Goal: Information Seeking & Learning: Understand process/instructions

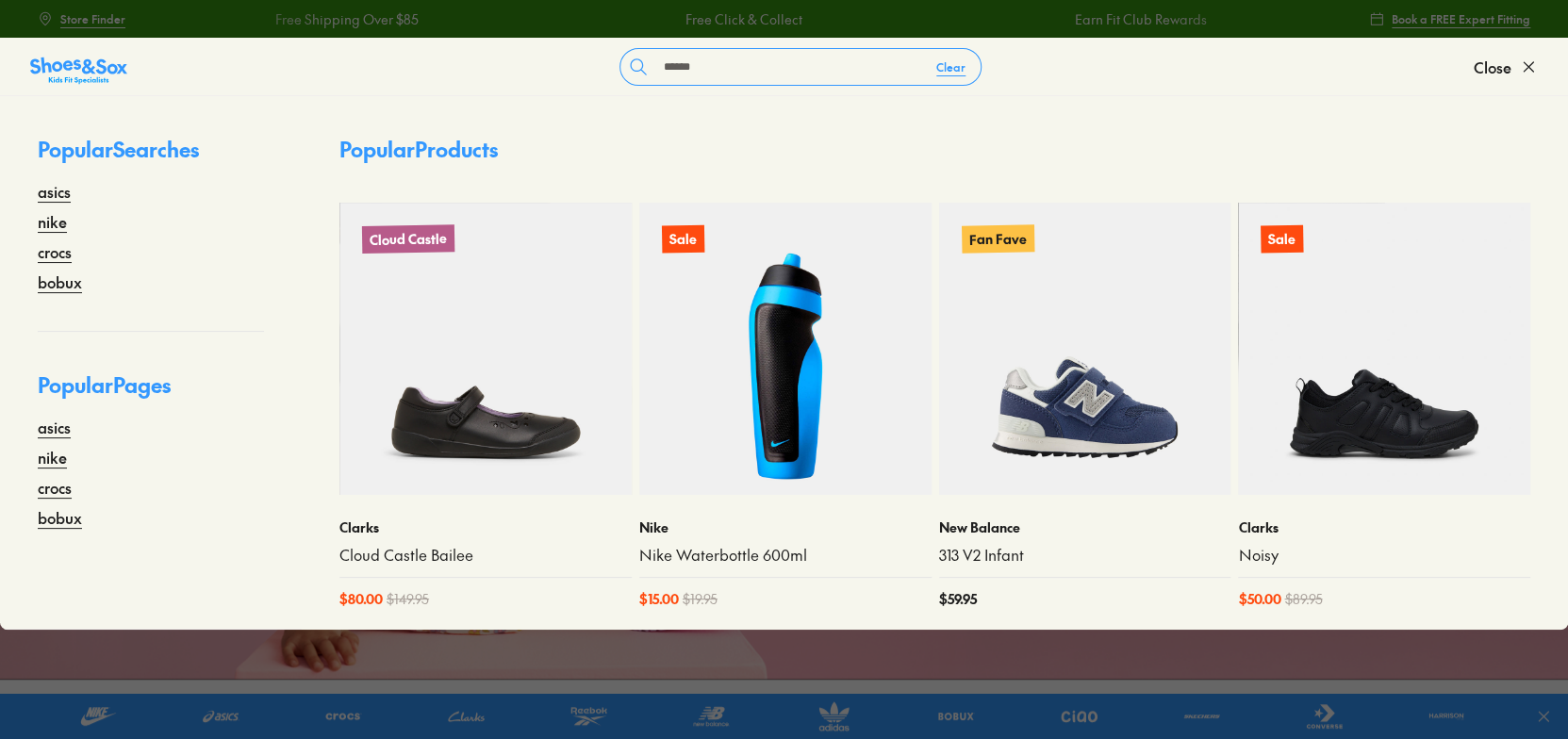
type input "******"
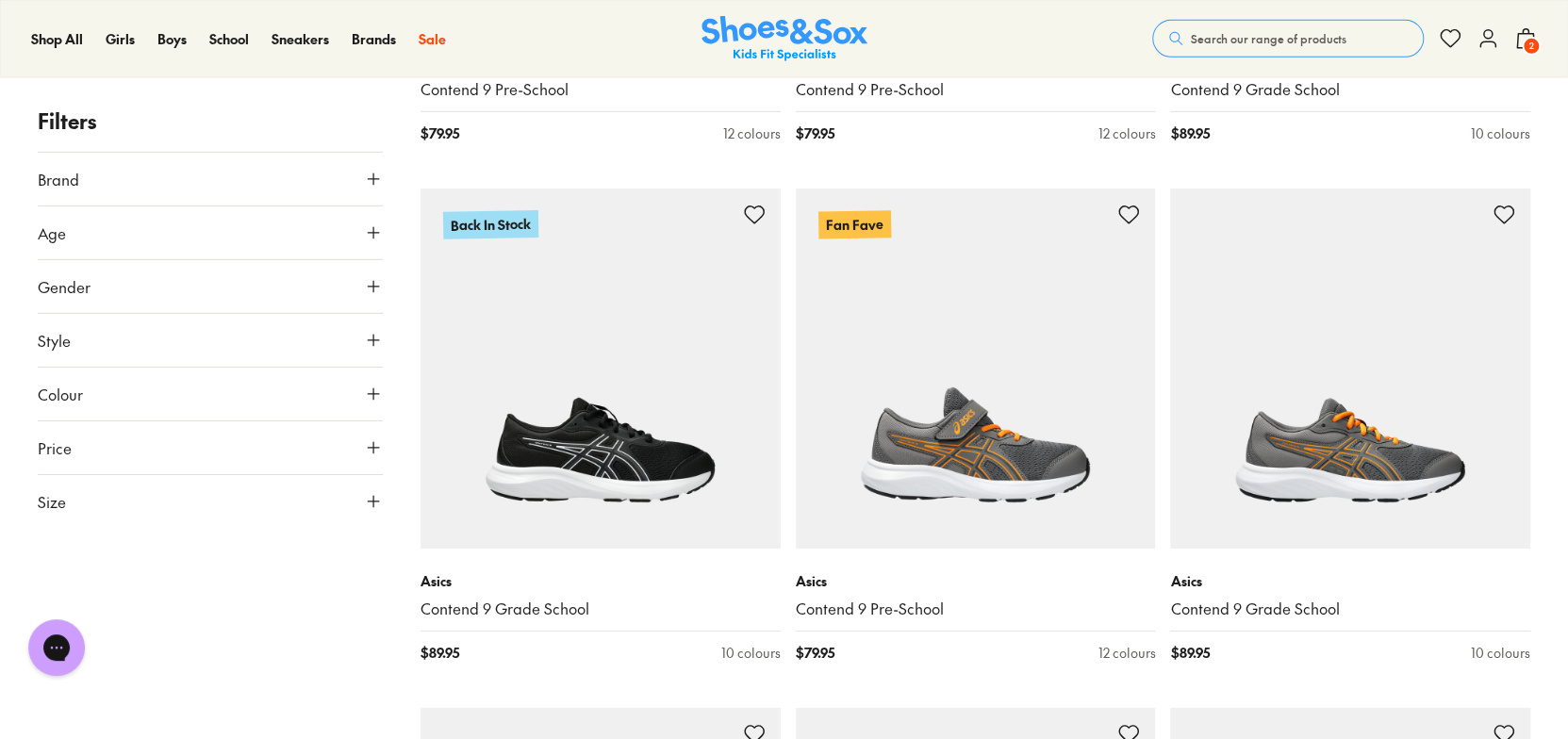
scroll to position [3300, 0]
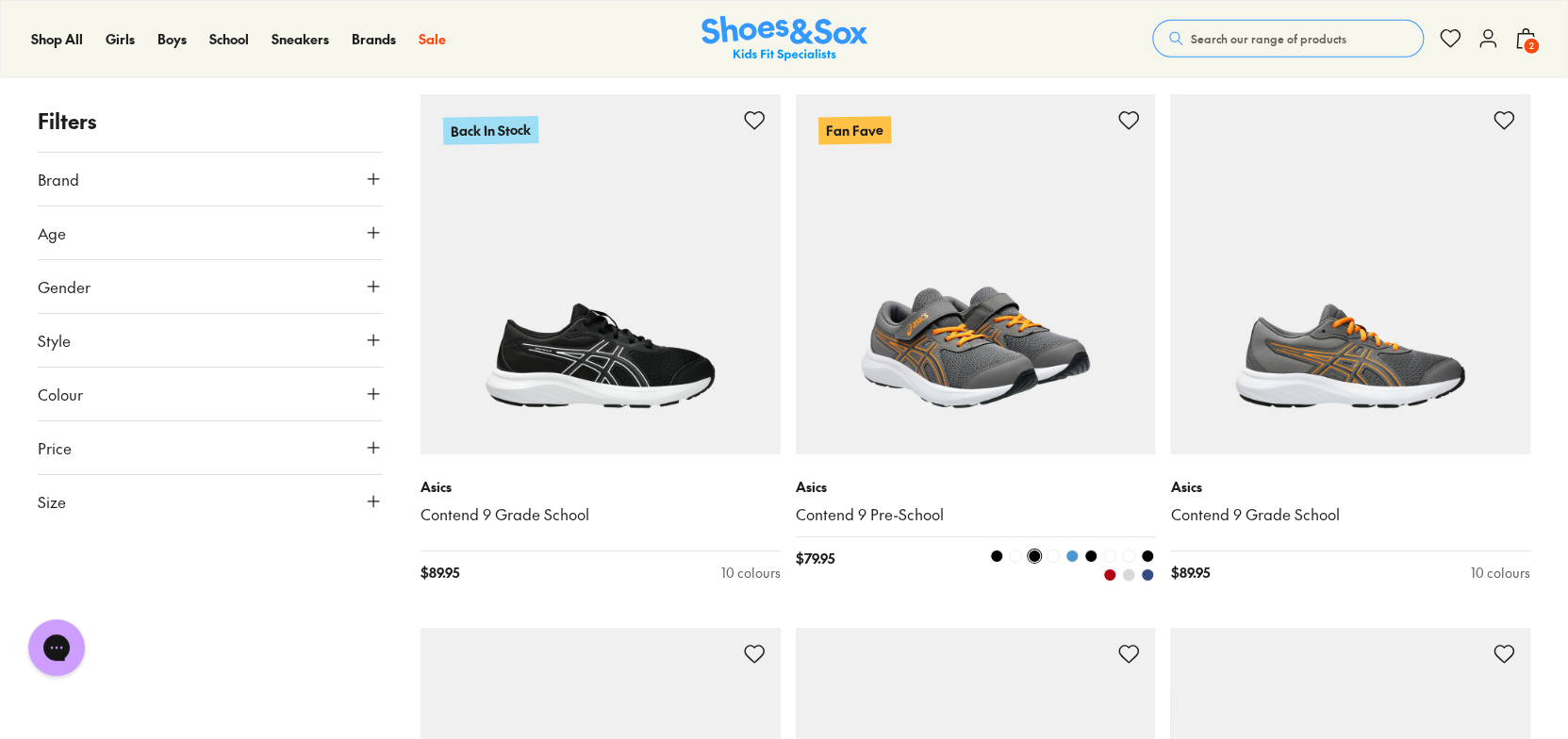
click at [1081, 268] on img at bounding box center [976, 274] width 361 height 361
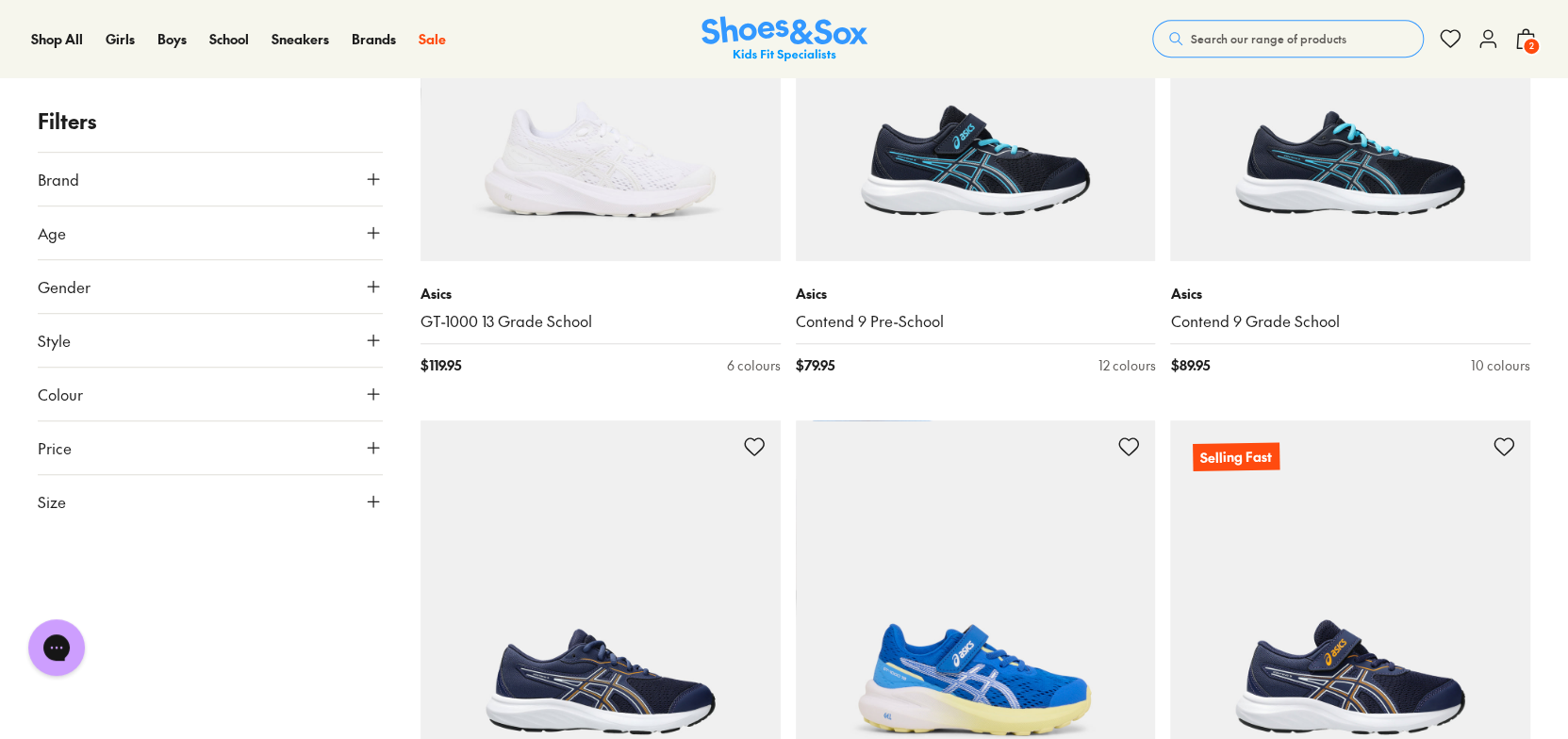
scroll to position [4371, 0]
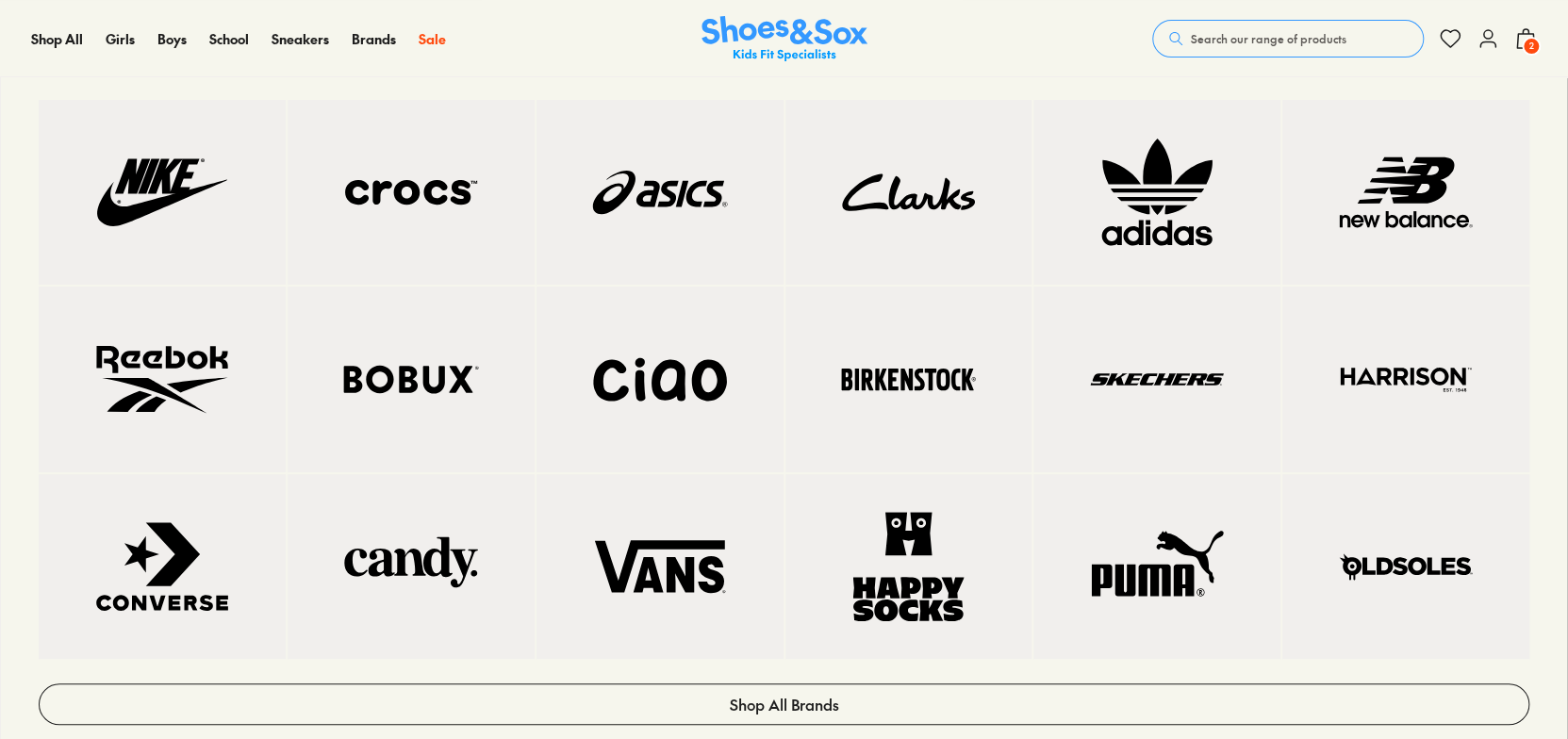
click at [643, 244] on img at bounding box center [660, 193] width 171 height 110
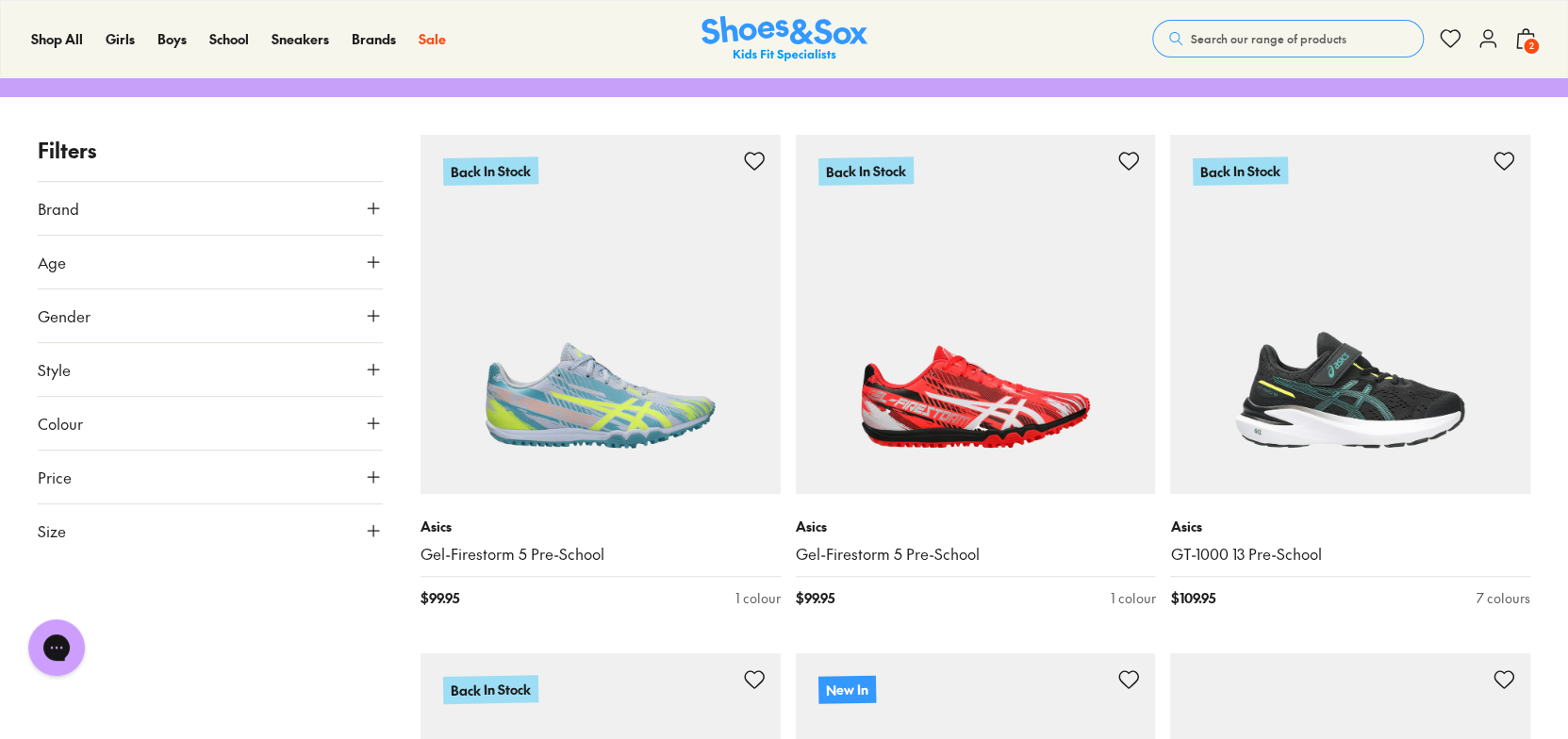
click at [326, 355] on button "Style" at bounding box center [210, 370] width 345 height 53
click at [265, 381] on button "Style" at bounding box center [210, 370] width 345 height 53
click at [228, 520] on button "Size" at bounding box center [210, 531] width 345 height 53
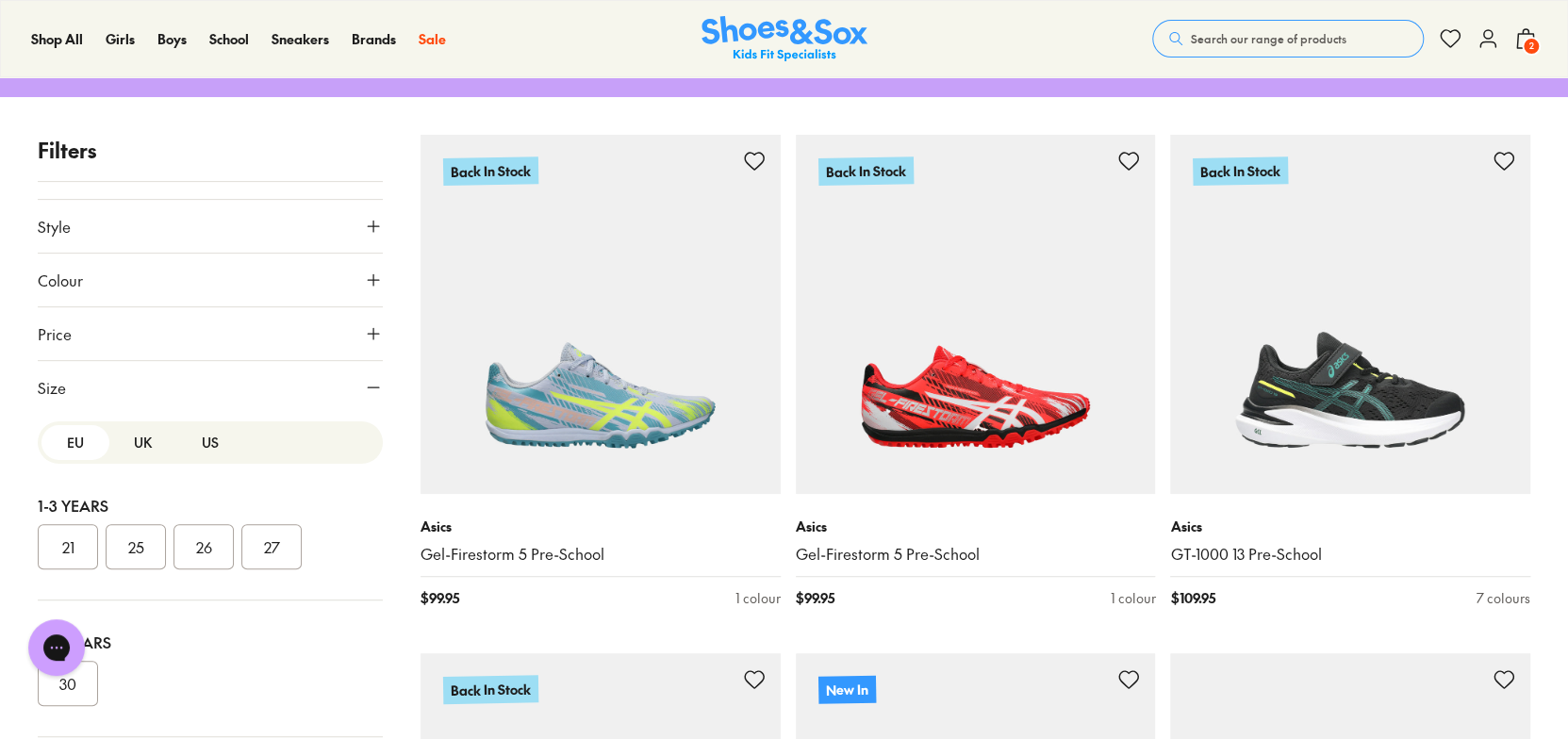
scroll to position [149, 0]
click at [214, 432] on button "US" at bounding box center [210, 436] width 68 height 35
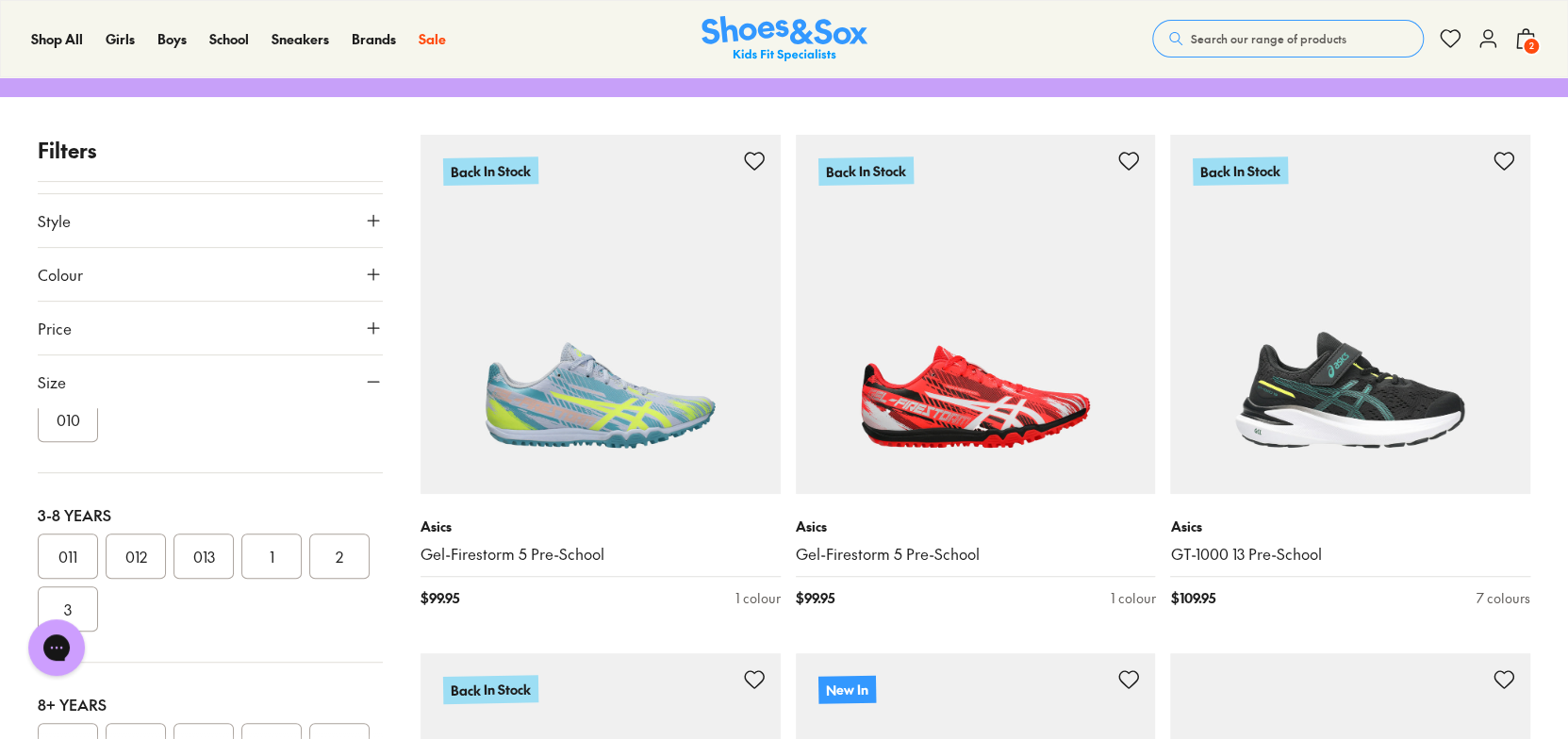
scroll to position [188, 0]
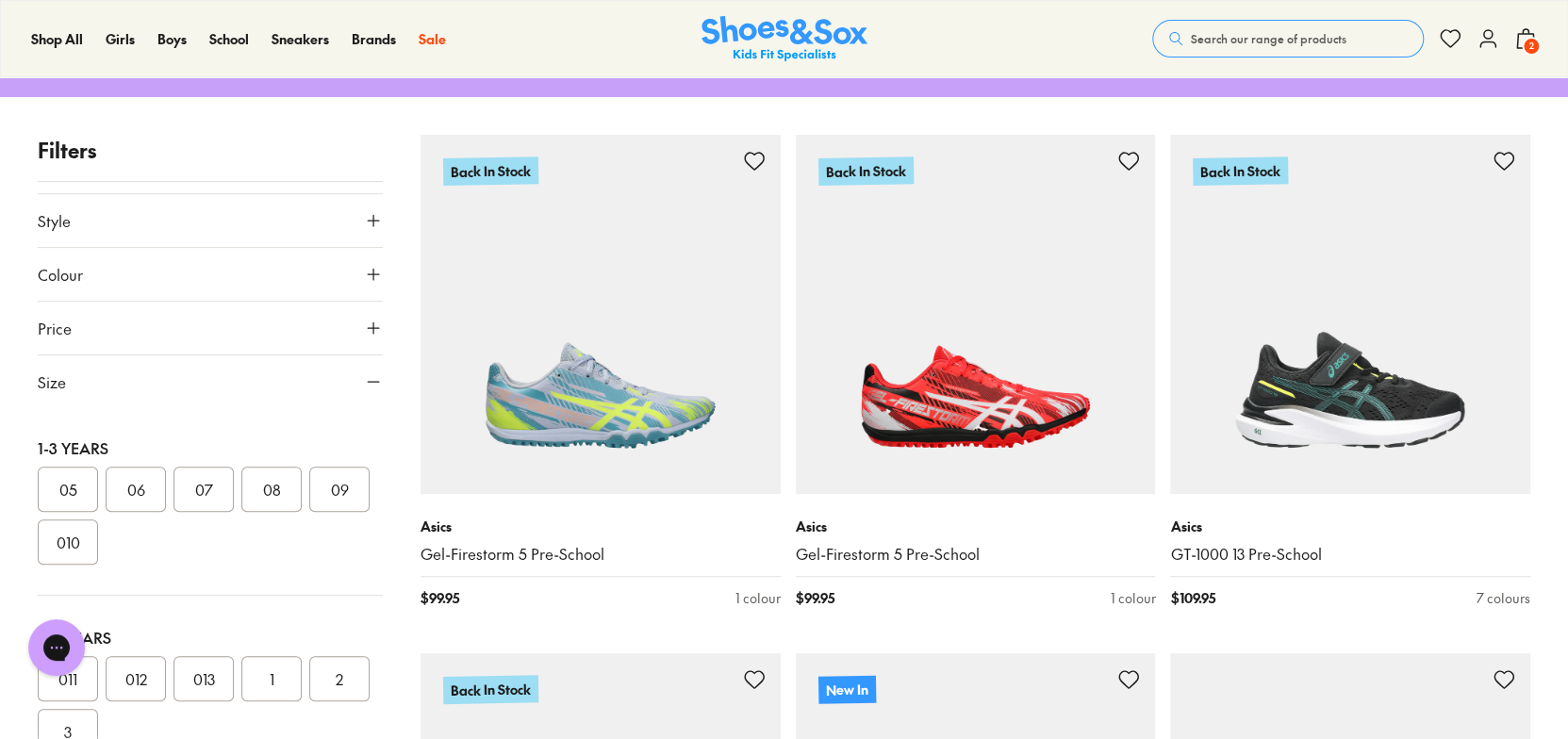
click at [282, 492] on button "08" at bounding box center [272, 489] width 61 height 45
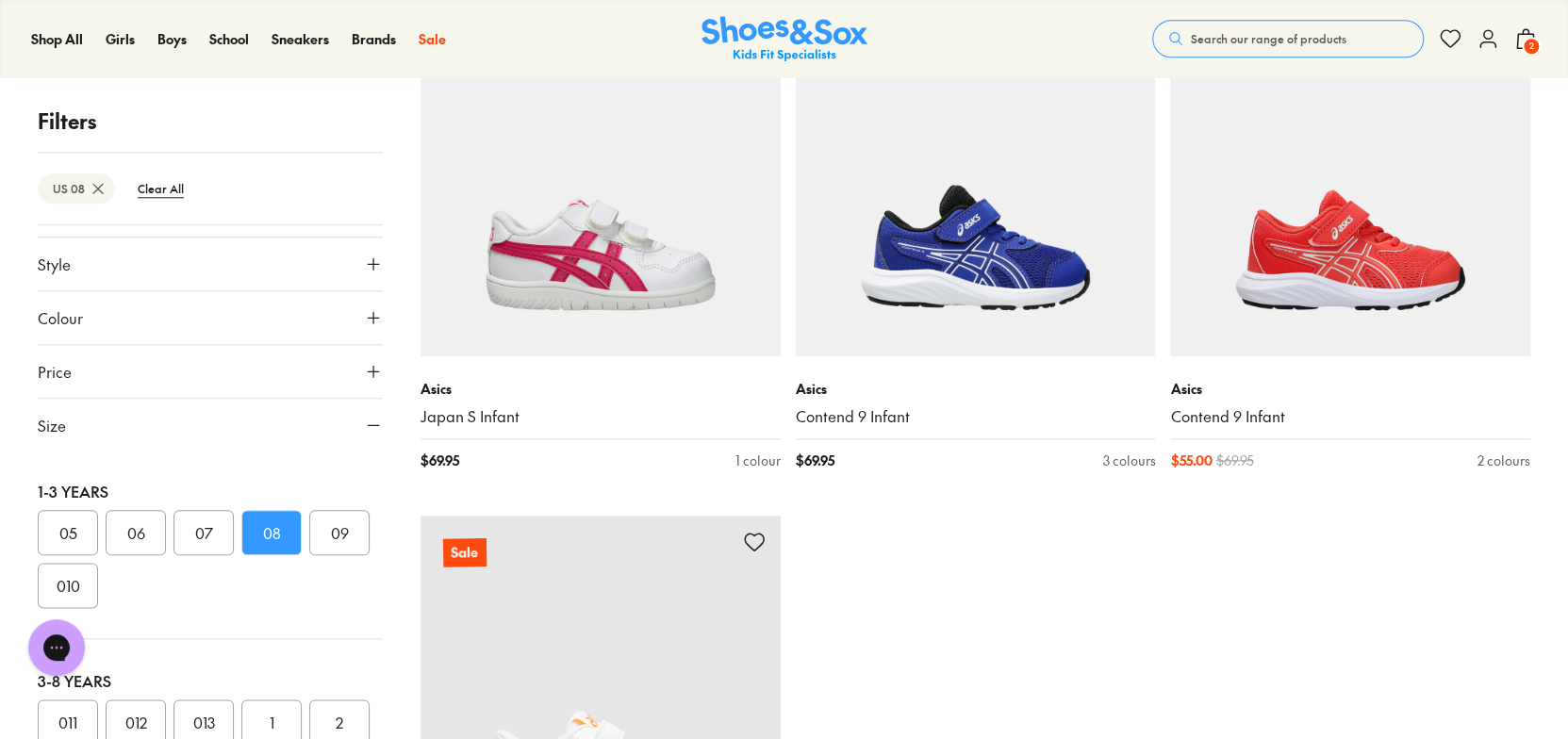
scroll to position [943, 0]
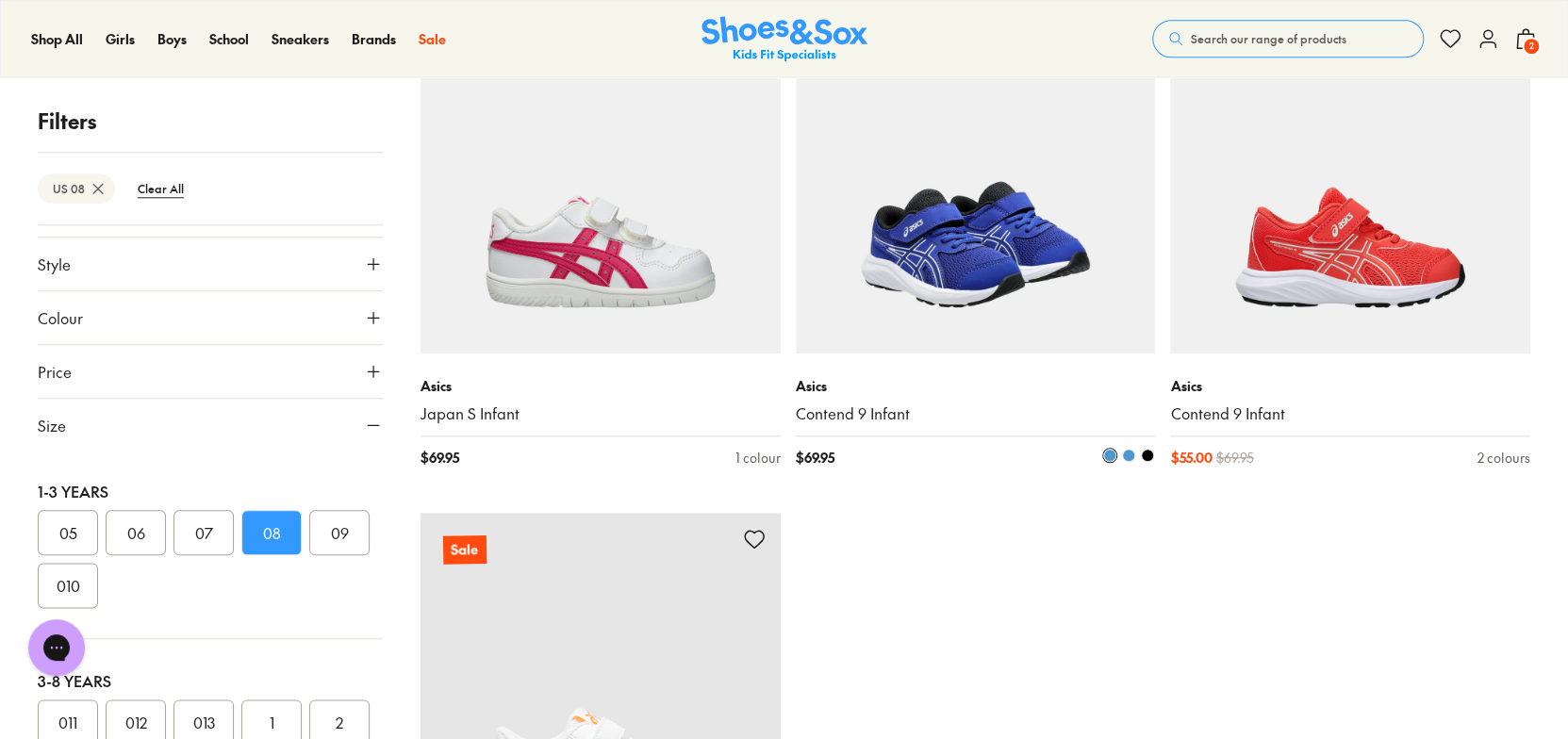
click at [916, 220] on img at bounding box center [976, 173] width 361 height 361
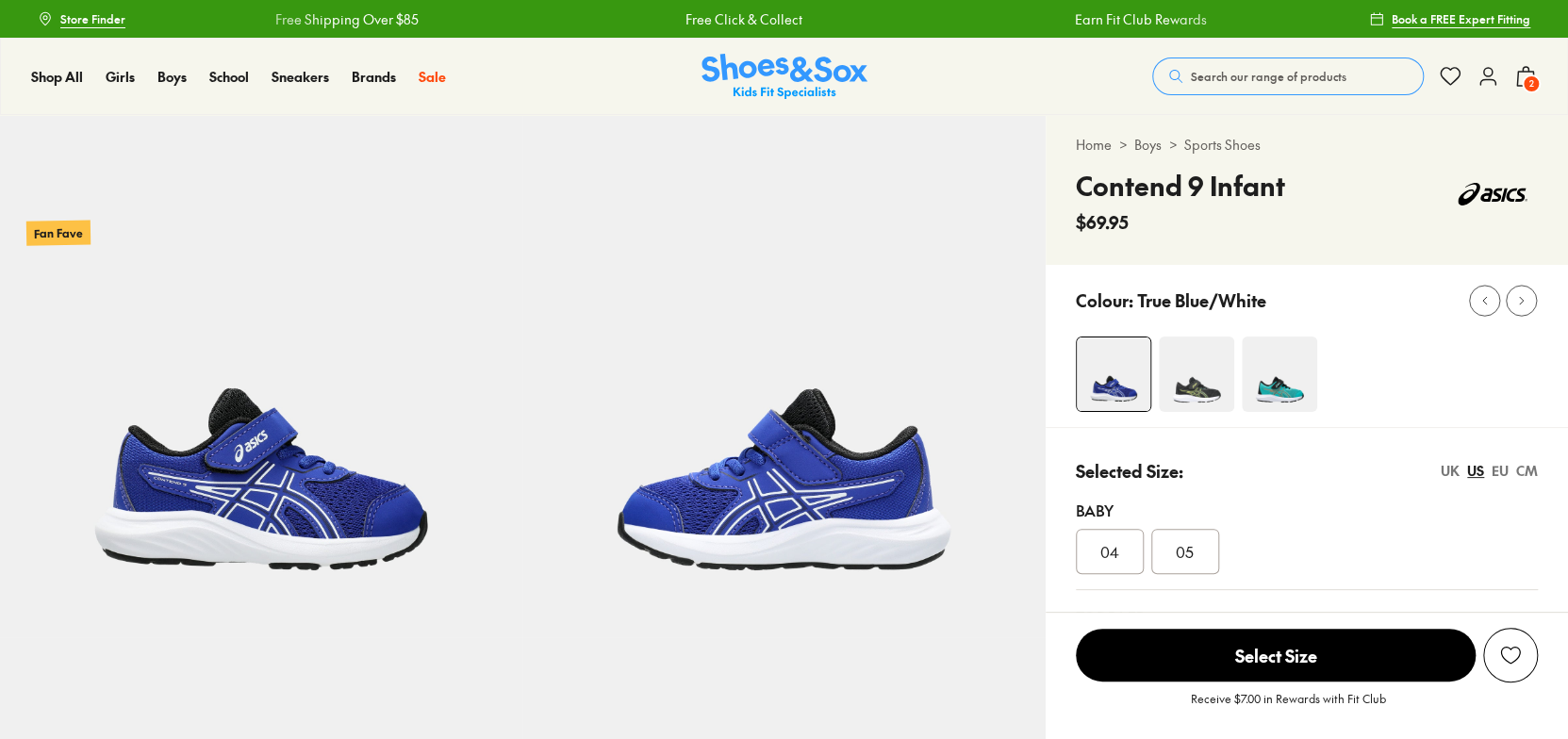
select select "*"
click at [1187, 377] on img at bounding box center [1197, 375] width 76 height 76
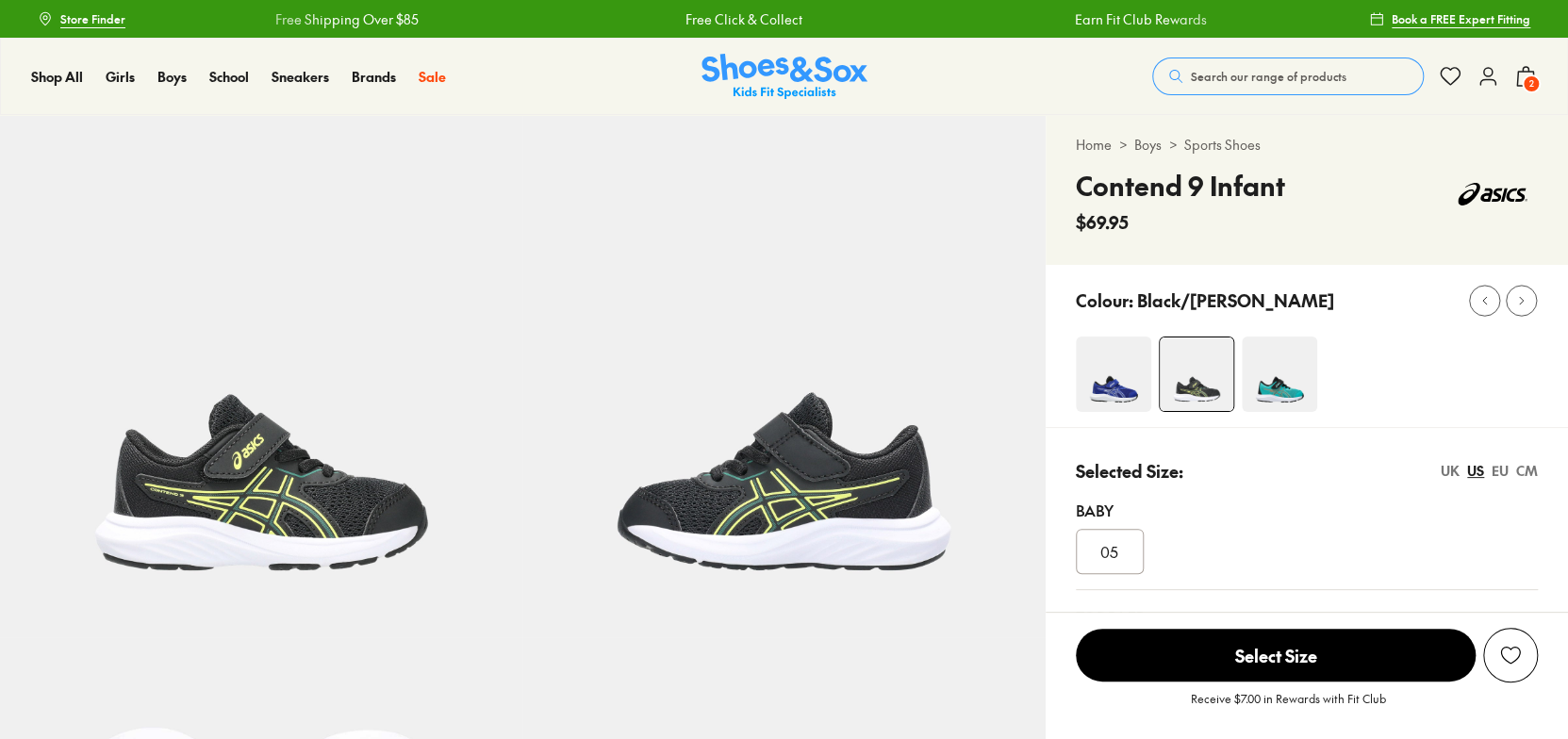
click at [1119, 369] on img at bounding box center [1114, 375] width 76 height 76
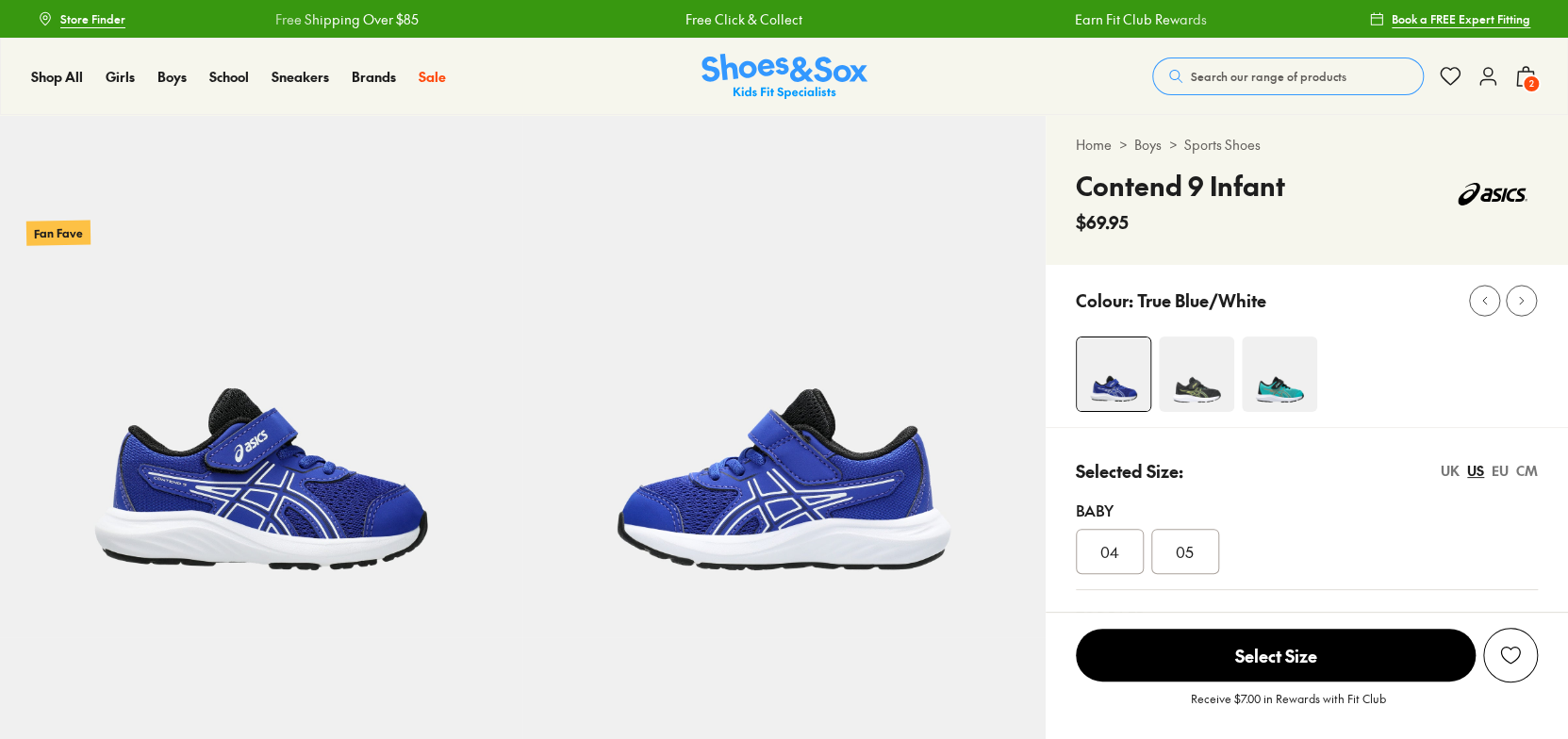
select select "*"
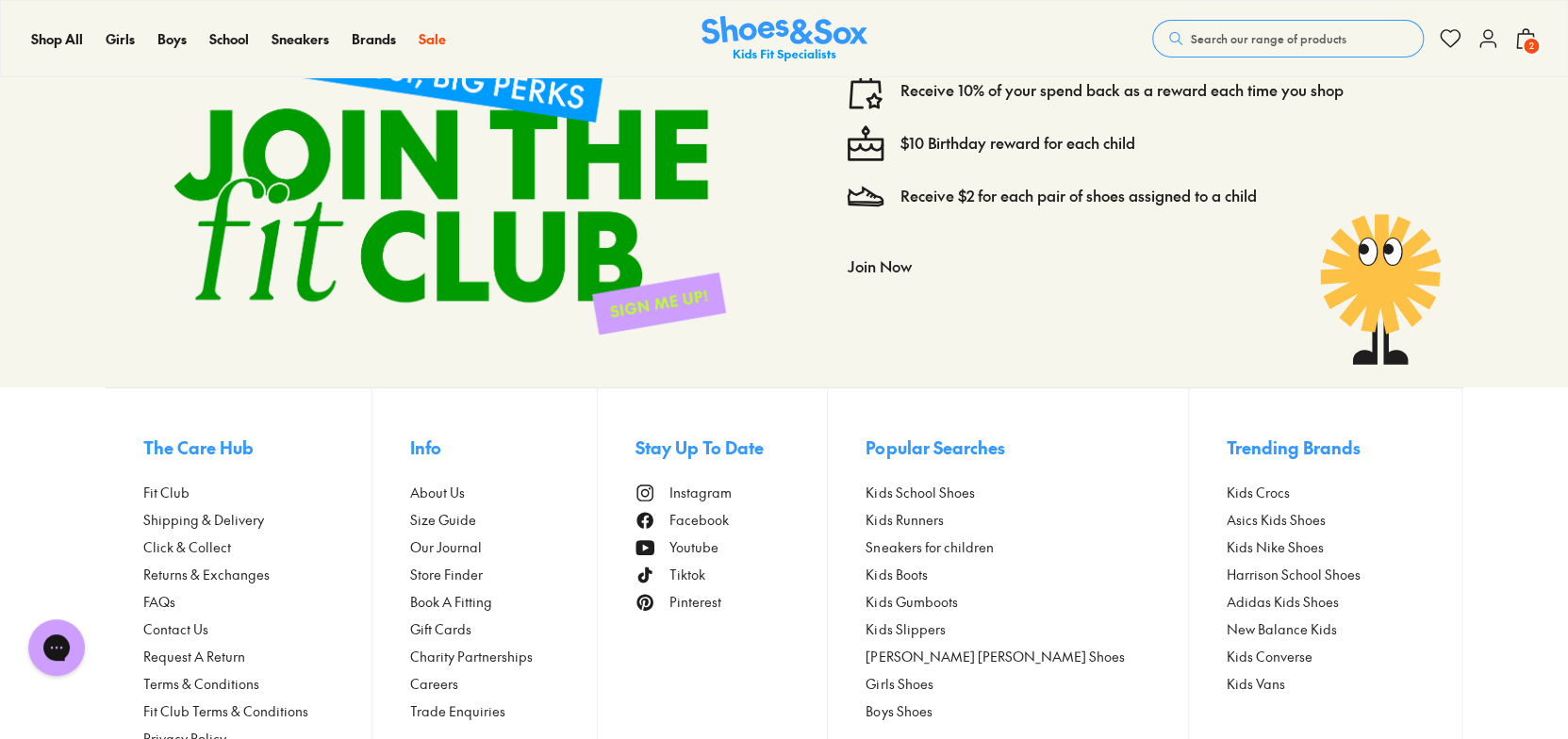
scroll to position [3785, 0]
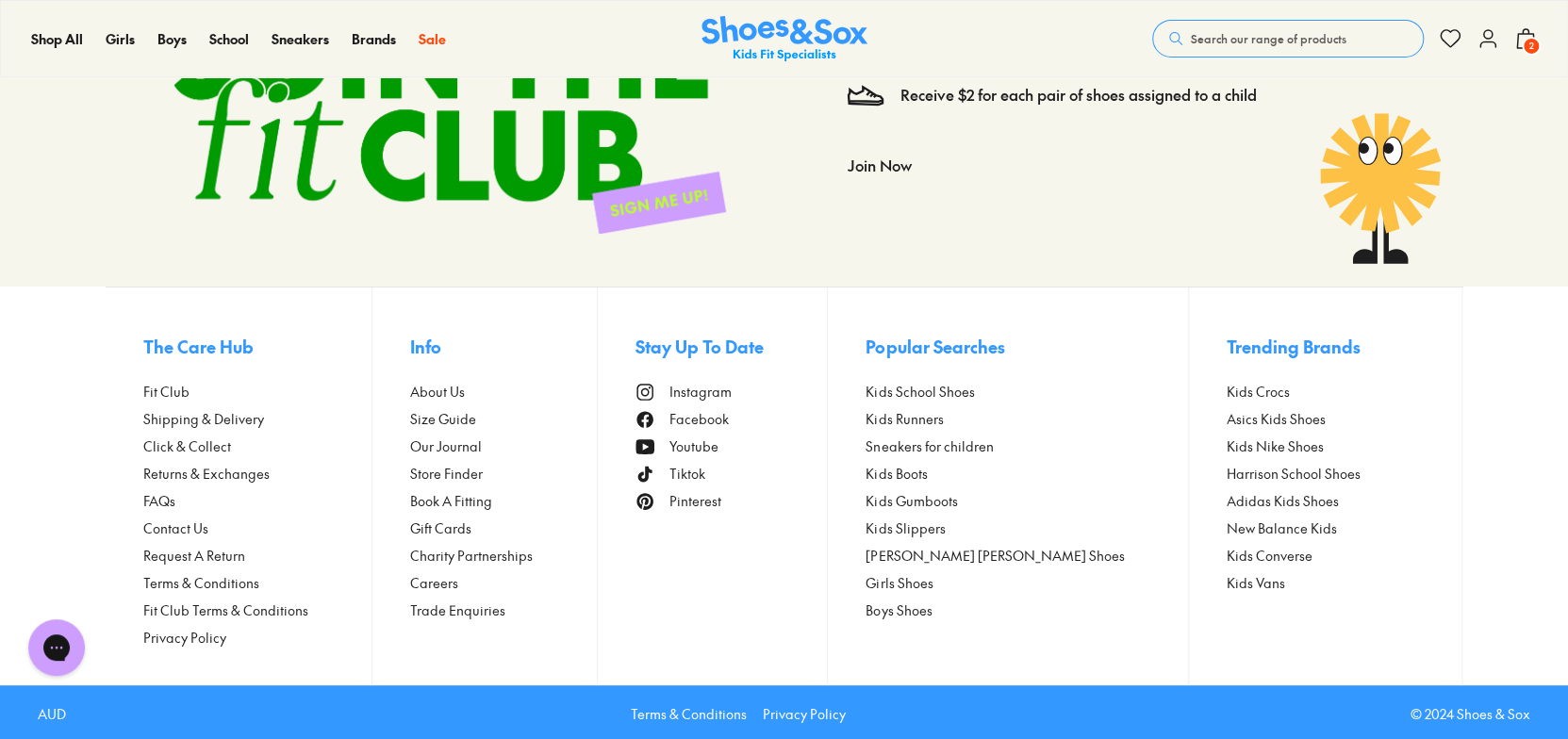
click at [471, 423] on span "Size Guide" at bounding box center [444, 419] width 66 height 20
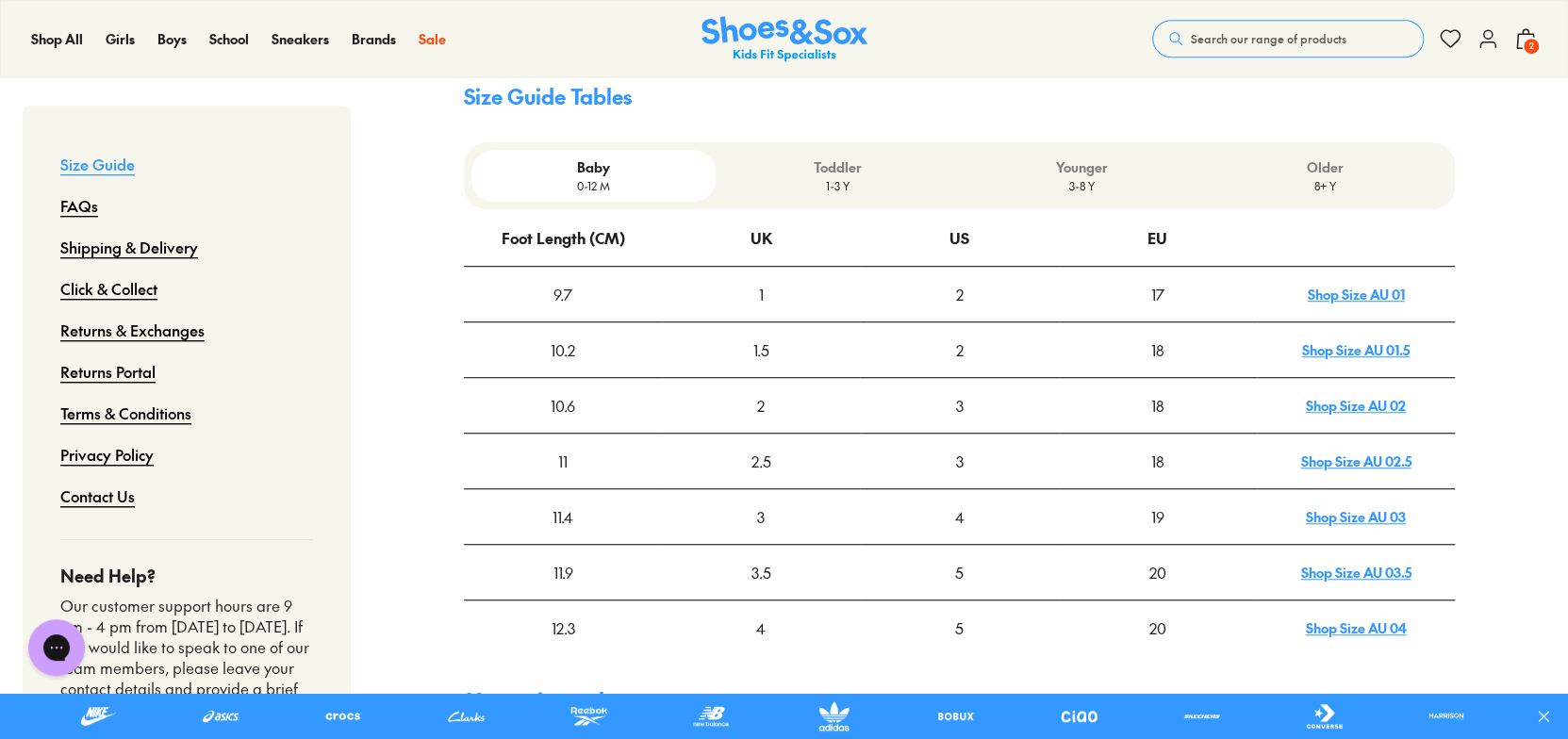
scroll to position [566, 0]
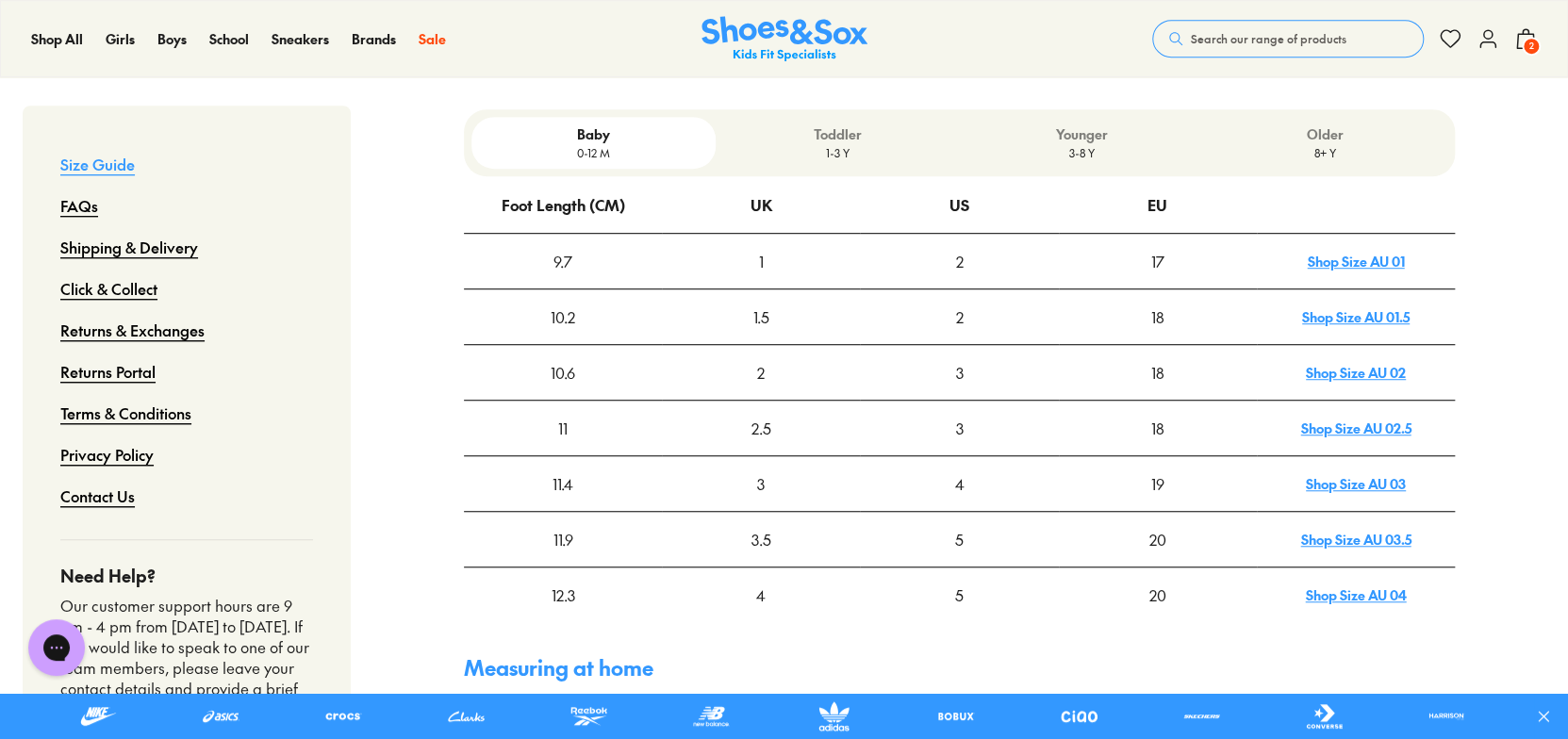
click at [858, 125] on p "Toddler" at bounding box center [837, 134] width 229 height 20
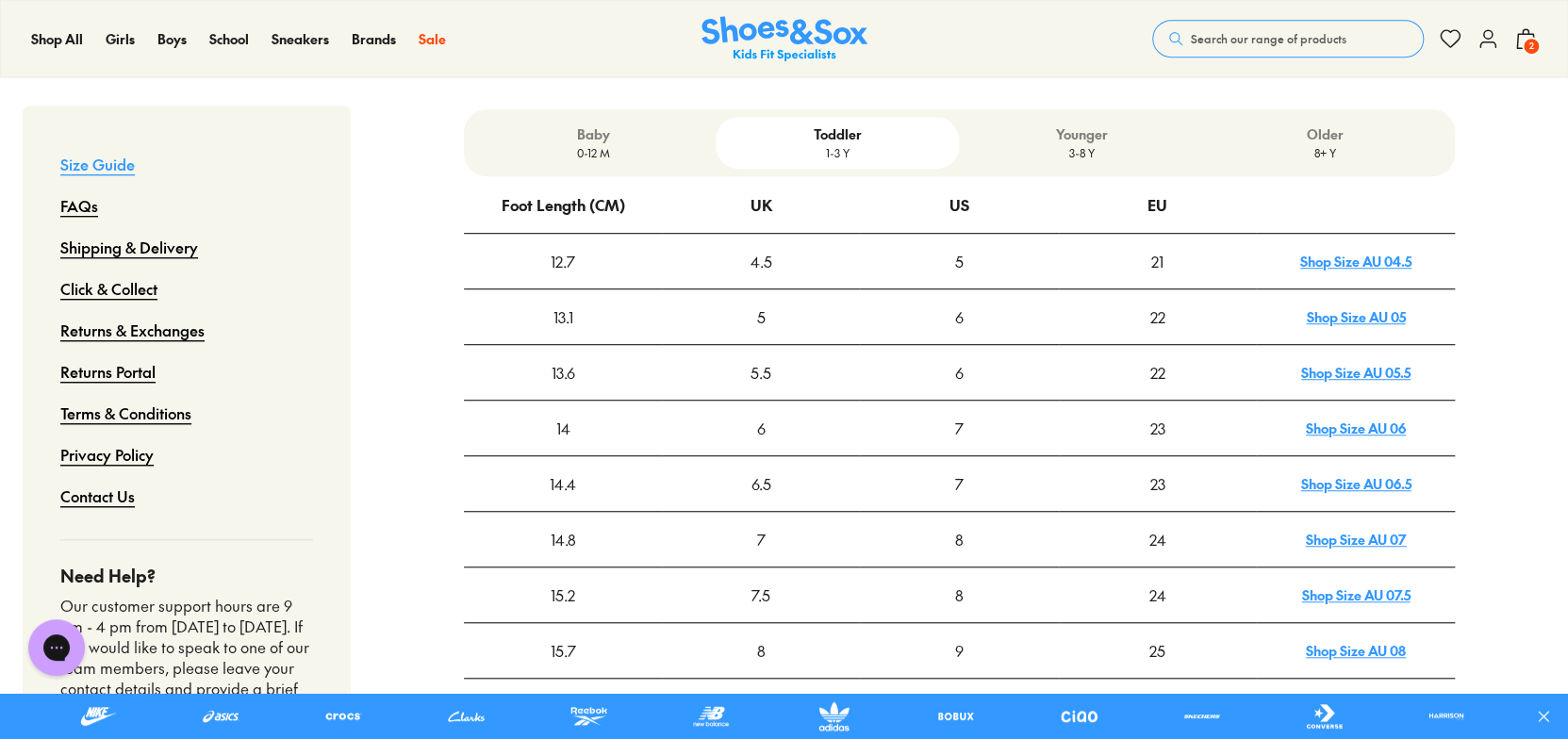
click at [1065, 125] on p "Younger" at bounding box center [1082, 134] width 229 height 20
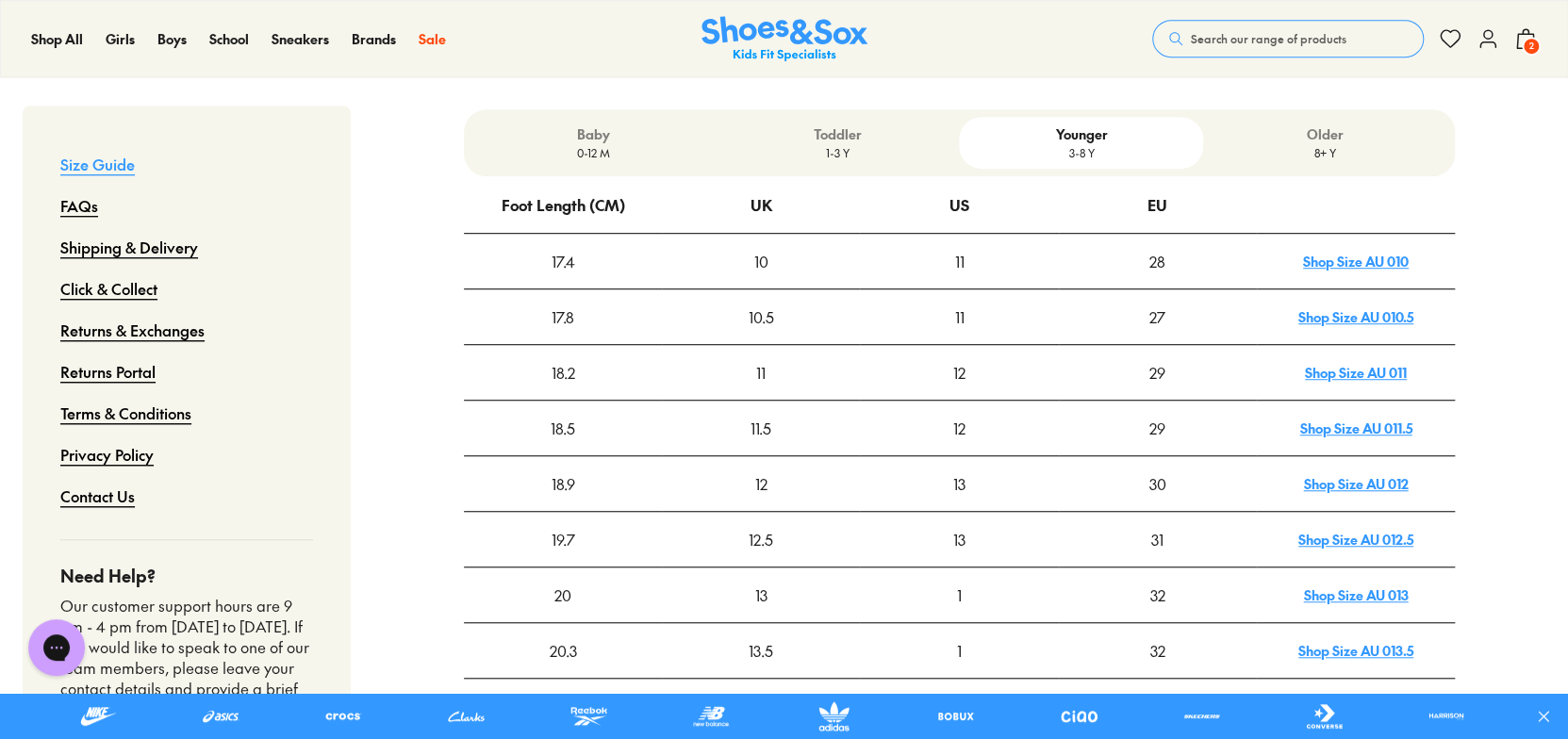
click at [854, 144] on p "1-3 Y" at bounding box center [837, 152] width 229 height 17
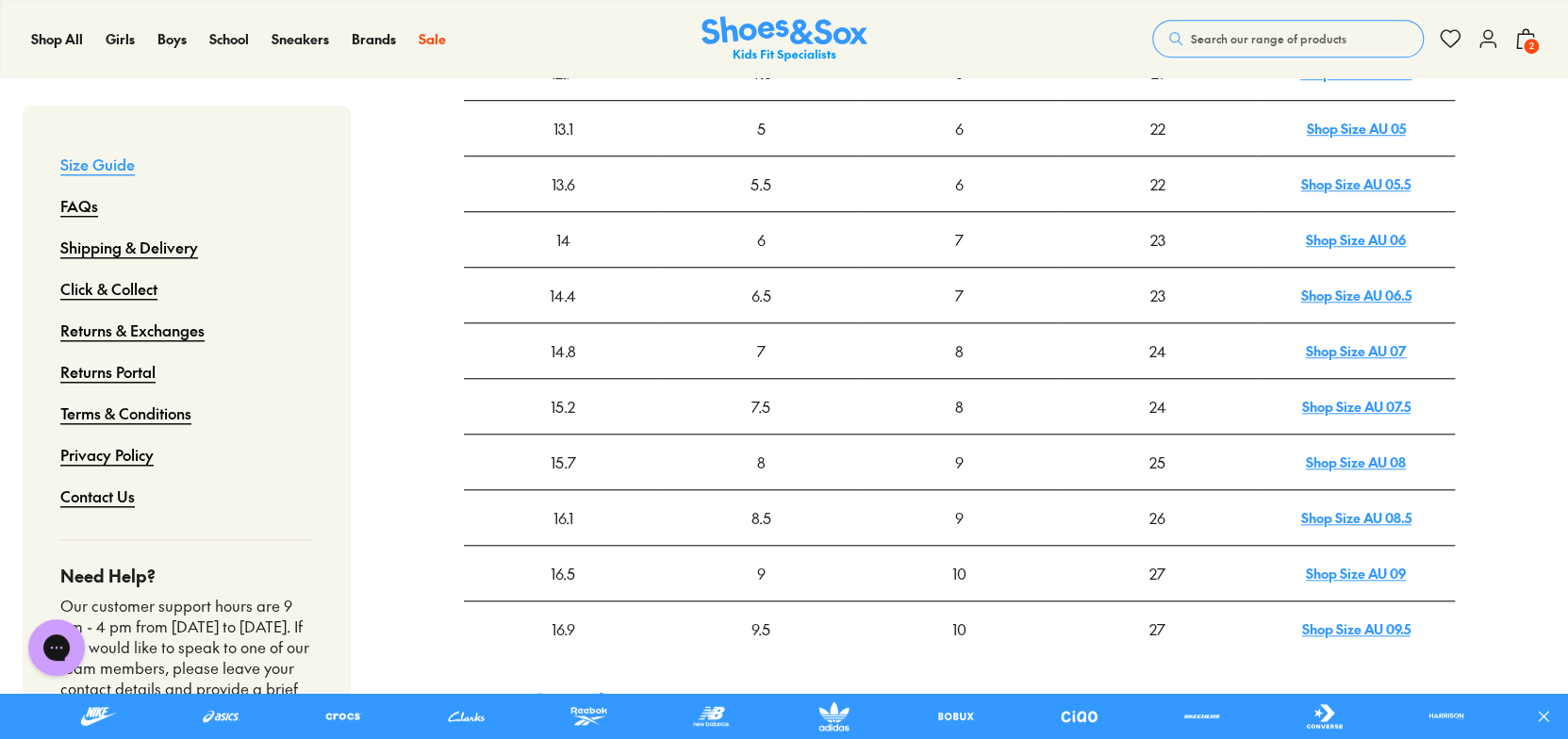
scroll to position [754, 0]
